Goal: Task Accomplishment & Management: Complete application form

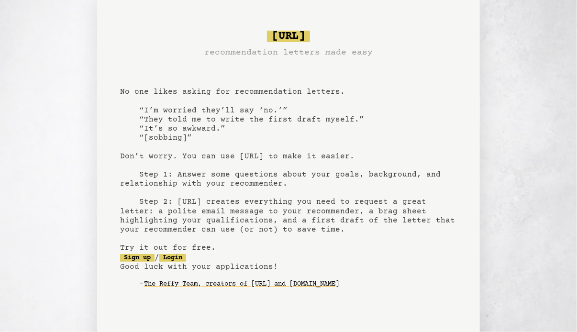
click at [233, 126] on pre "bragsheet.ai recommendation letters made easy No one likes asking for recommend…" at bounding box center [288, 167] width 337 height 280
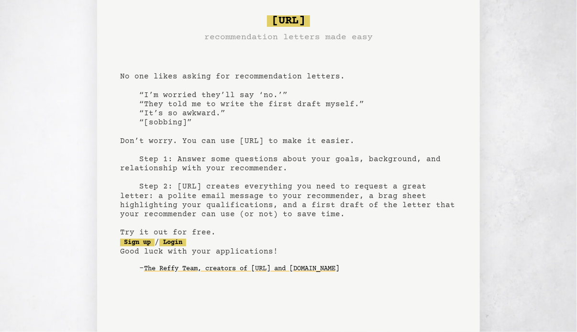
scroll to position [16, 0]
click at [143, 243] on link "Sign up" at bounding box center [137, 242] width 34 height 8
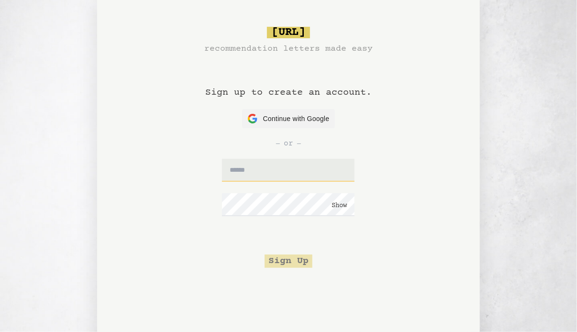
click at [264, 168] on input "text" at bounding box center [288, 170] width 132 height 23
click at [267, 175] on input "text" at bounding box center [288, 170] width 132 height 23
type input "*"
type input "**********"
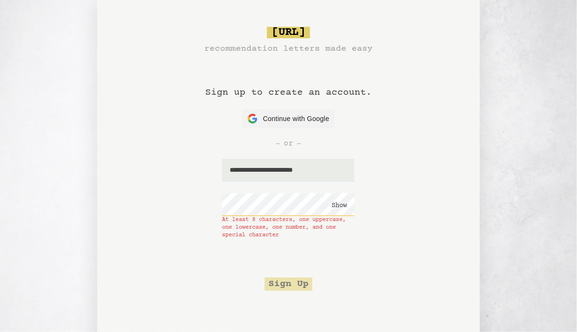
click button "Show" at bounding box center [338, 206] width 15 height 10
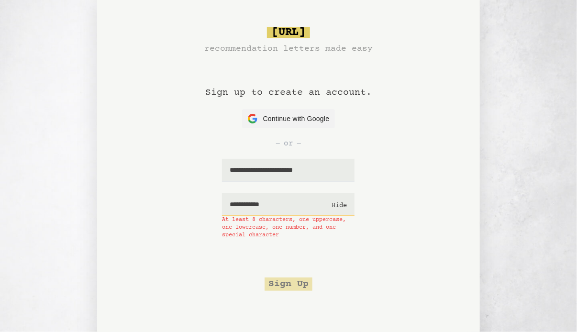
click at [296, 205] on input "**********" at bounding box center [288, 204] width 132 height 23
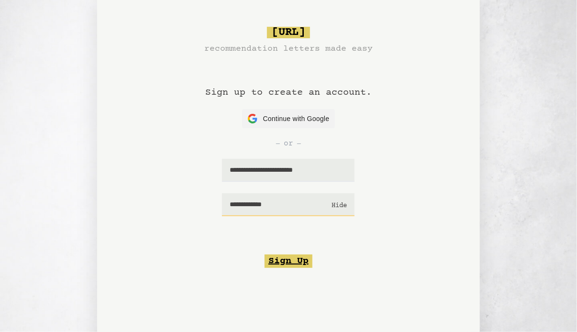
type input "**********"
click at [289, 263] on button "Sign Up" at bounding box center [288, 260] width 48 height 13
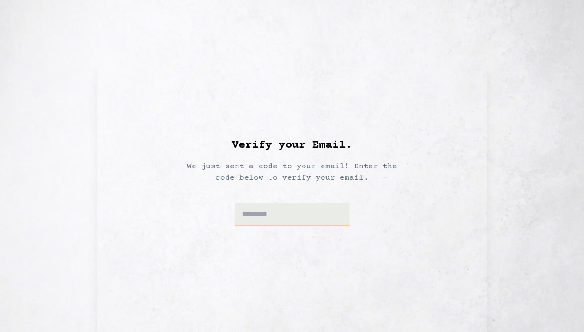
click at [277, 221] on input at bounding box center [292, 214] width 115 height 23
click at [260, 218] on input at bounding box center [292, 214] width 115 height 23
type input "******"
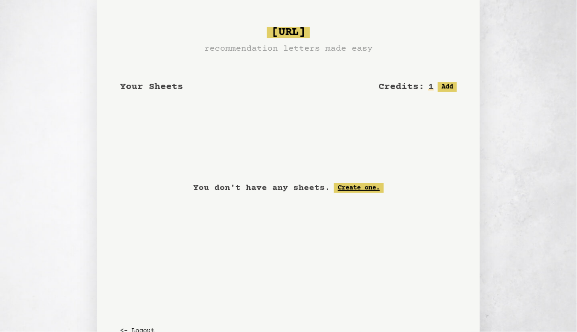
click at [357, 186] on link "Create one." at bounding box center [359, 188] width 50 height 10
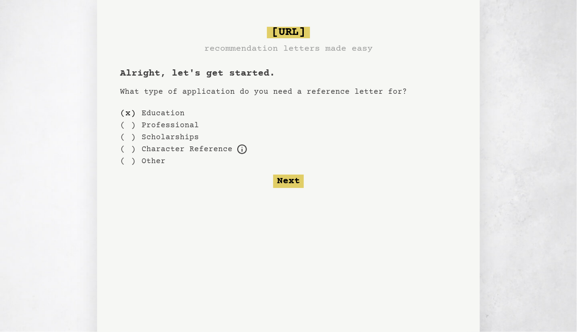
click at [149, 122] on label "Professional" at bounding box center [170, 125] width 57 height 11
click at [131, 125] on div "( )" at bounding box center [128, 125] width 16 height 12
click at [164, 112] on label "Education" at bounding box center [163, 113] width 43 height 11
click at [126, 112] on div "( )" at bounding box center [128, 113] width 16 height 12
click at [167, 127] on label "Professional" at bounding box center [170, 125] width 57 height 11
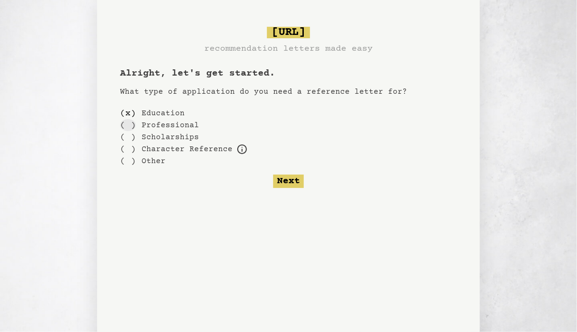
click at [127, 122] on div "( )" at bounding box center [128, 125] width 16 height 12
click at [130, 162] on div "( )" at bounding box center [128, 161] width 16 height 12
click at [130, 113] on div "( )" at bounding box center [128, 113] width 16 height 12
click at [283, 182] on button "Next" at bounding box center [288, 181] width 31 height 13
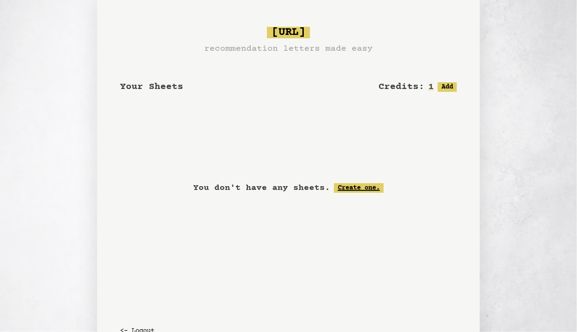
click at [358, 188] on link "Create one." at bounding box center [359, 188] width 50 height 10
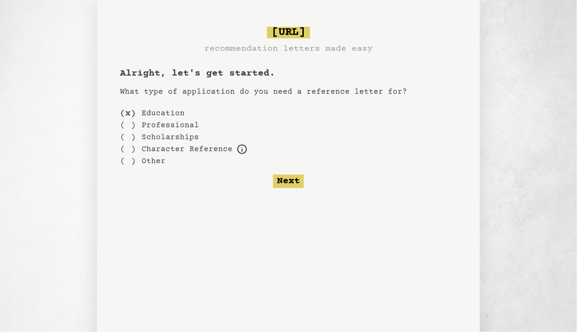
click at [147, 124] on label "Professional" at bounding box center [170, 125] width 57 height 11
click at [131, 123] on div "( )" at bounding box center [128, 125] width 16 height 12
click at [289, 175] on button "Next" at bounding box center [288, 181] width 31 height 13
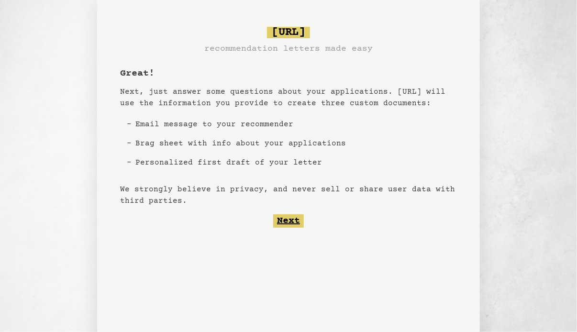
click at [298, 224] on button "Next" at bounding box center [288, 220] width 31 height 13
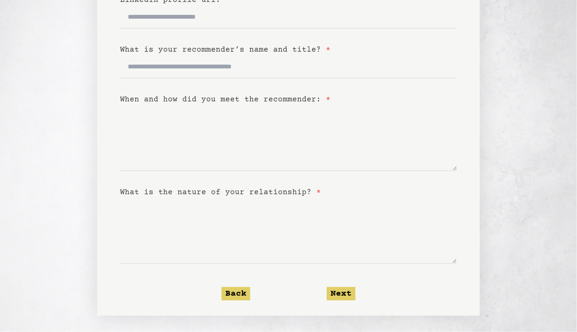
scroll to position [224, 0]
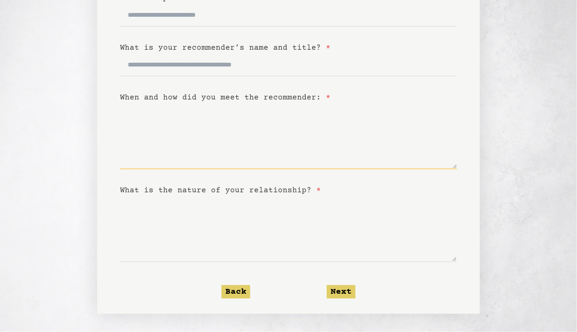
click at [270, 167] on textarea "When and how did you meet the recommender: *" at bounding box center [288, 136] width 337 height 66
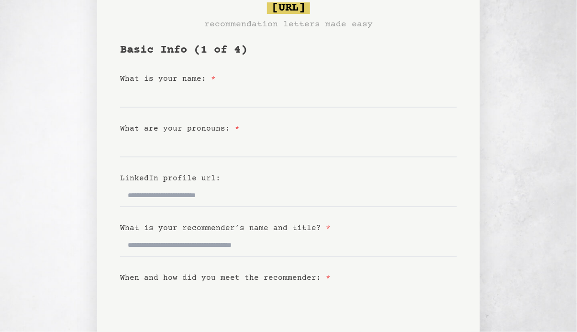
scroll to position [43, 0]
